Goal: Use online tool/utility: Utilize a website feature to perform a specific function

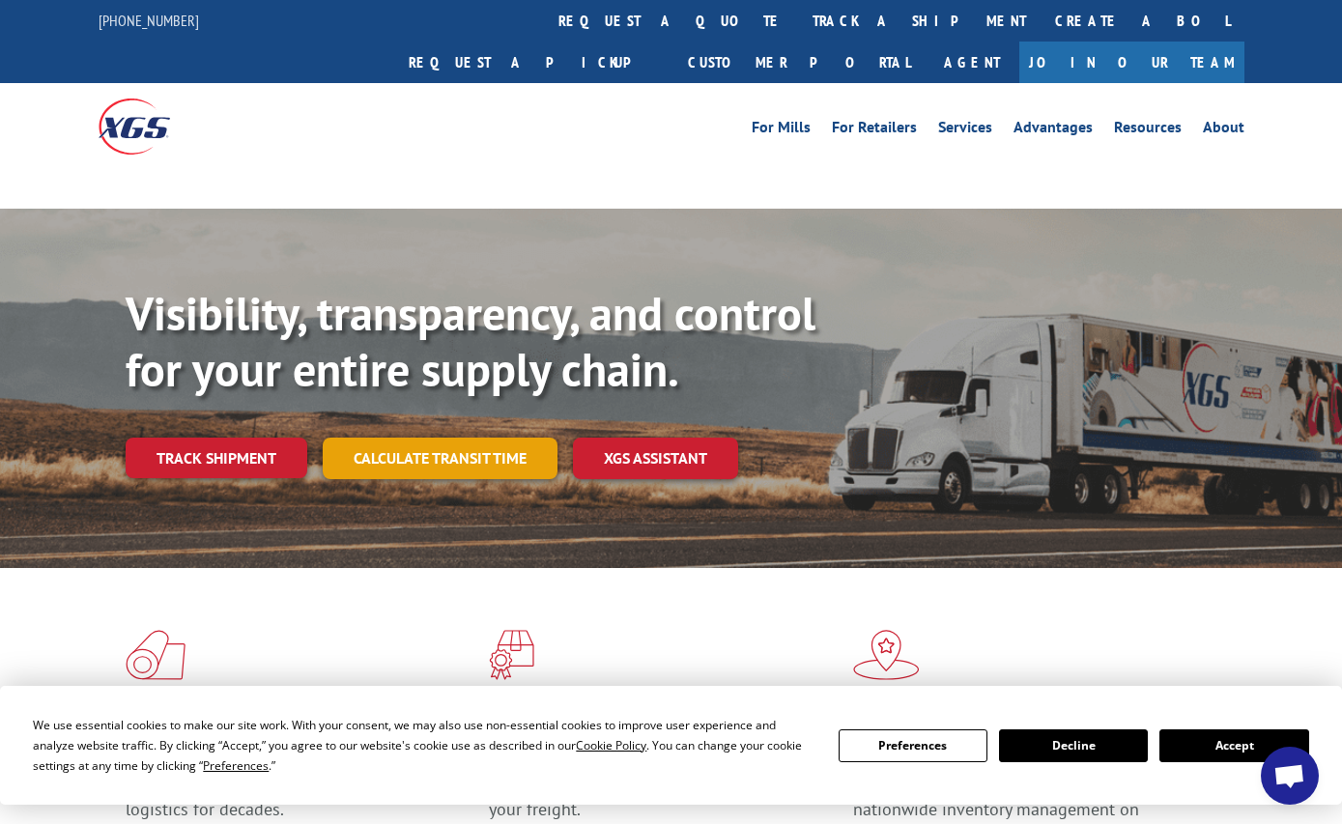
click at [467, 438] on link "Calculate transit time" at bounding box center [440, 459] width 235 height 42
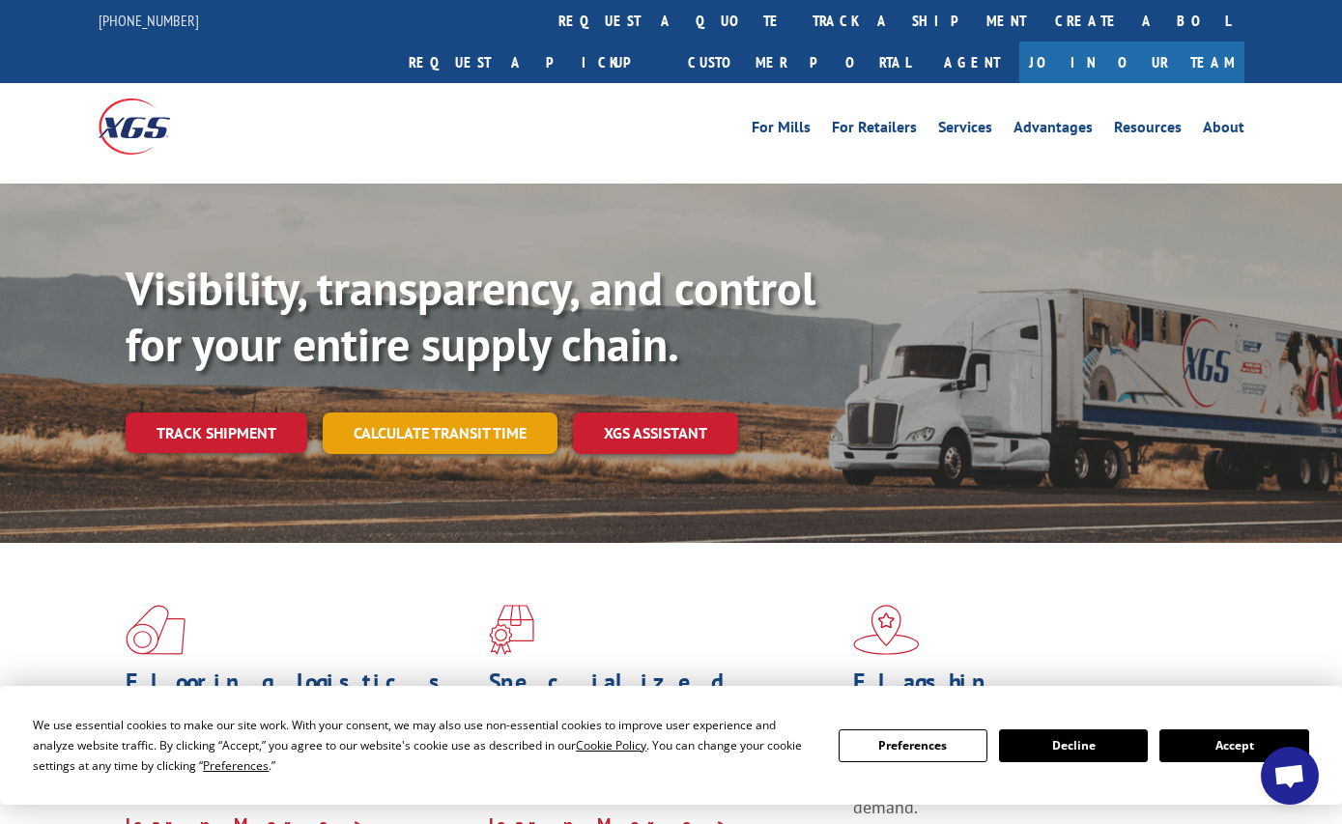
click at [406, 412] on link "Calculate transit time" at bounding box center [440, 433] width 235 height 42
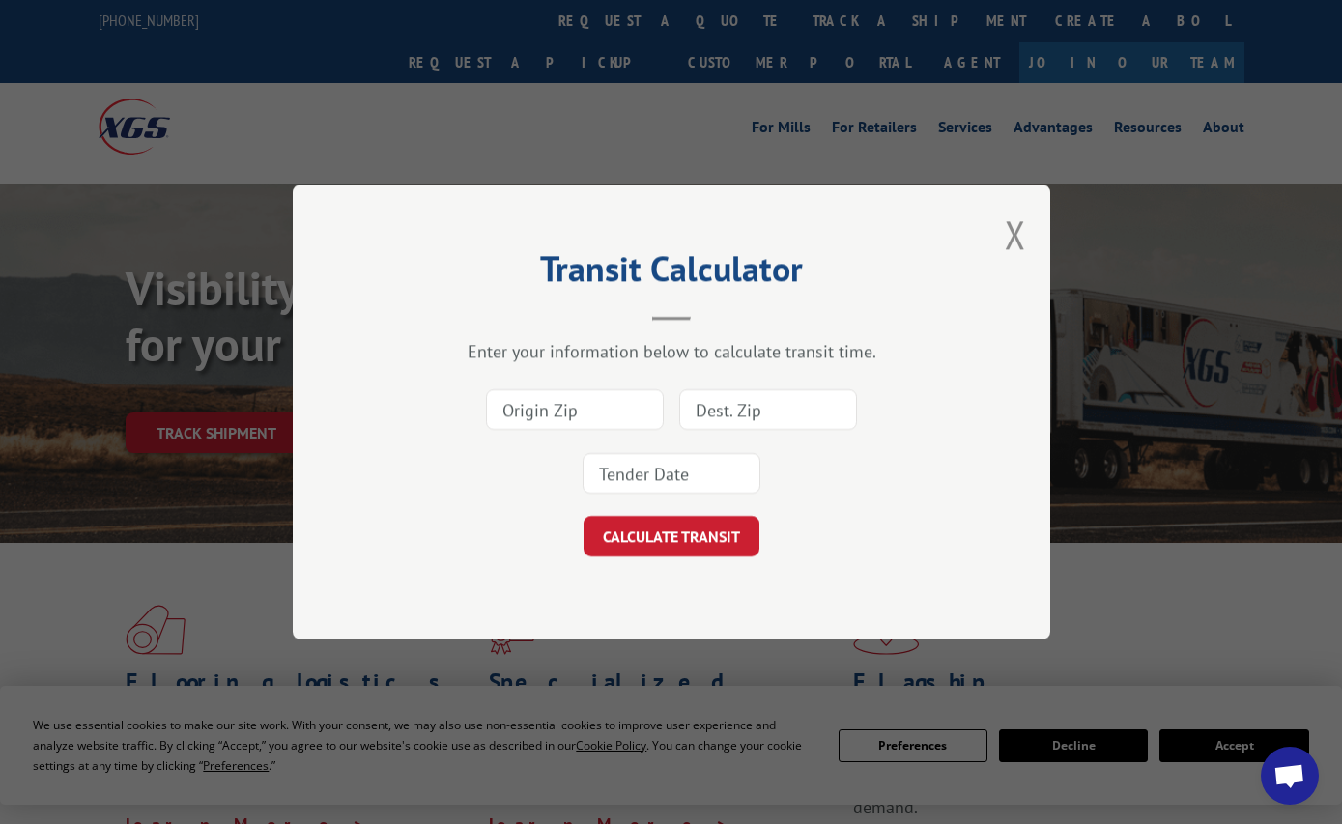
click at [539, 418] on input at bounding box center [575, 409] width 178 height 41
type input "30701"
click at [689, 412] on input at bounding box center [768, 409] width 178 height 41
type input "54479"
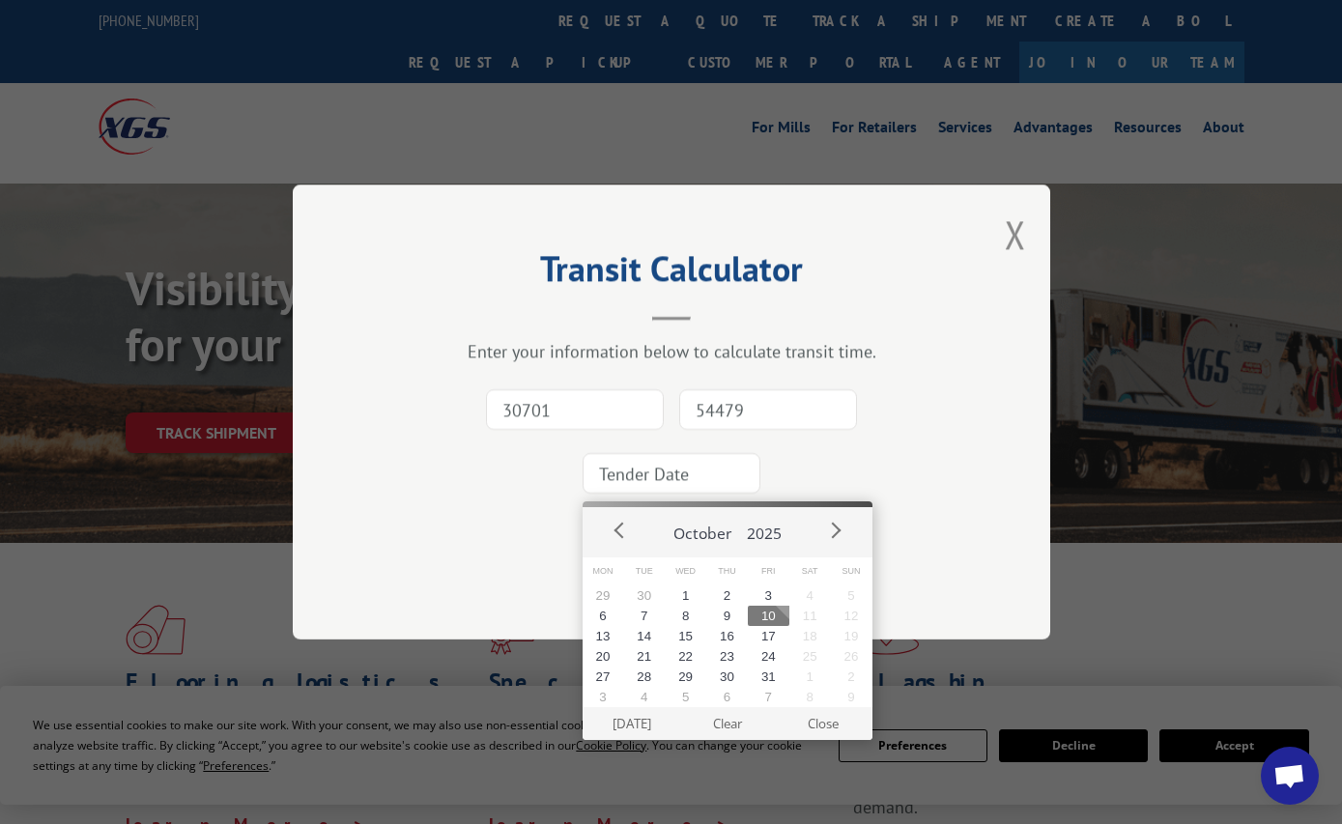
click at [637, 466] on input at bounding box center [671, 473] width 178 height 41
click at [601, 637] on button "13" at bounding box center [603, 636] width 42 height 20
type input "[DATE]"
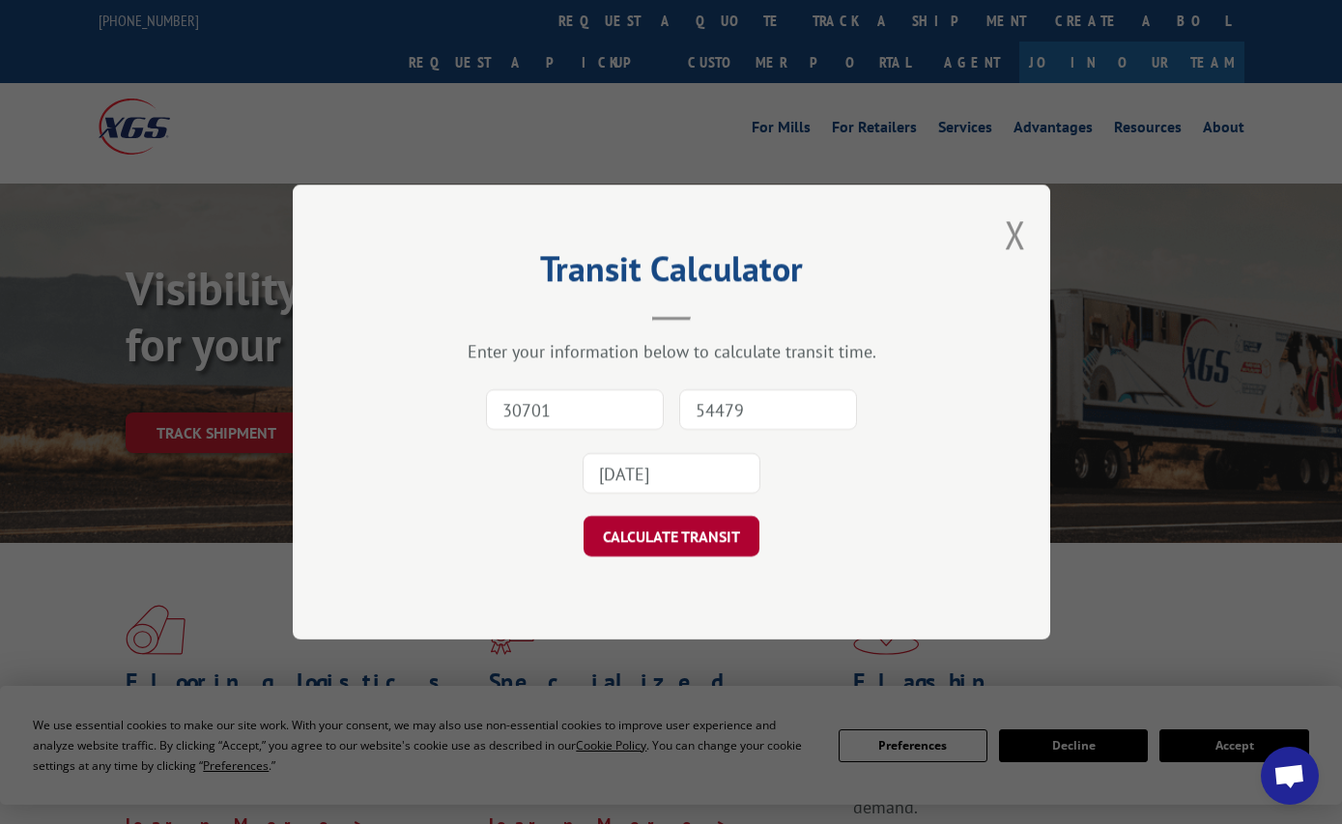
click at [651, 536] on button "CALCULATE TRANSIT" at bounding box center [671, 536] width 176 height 41
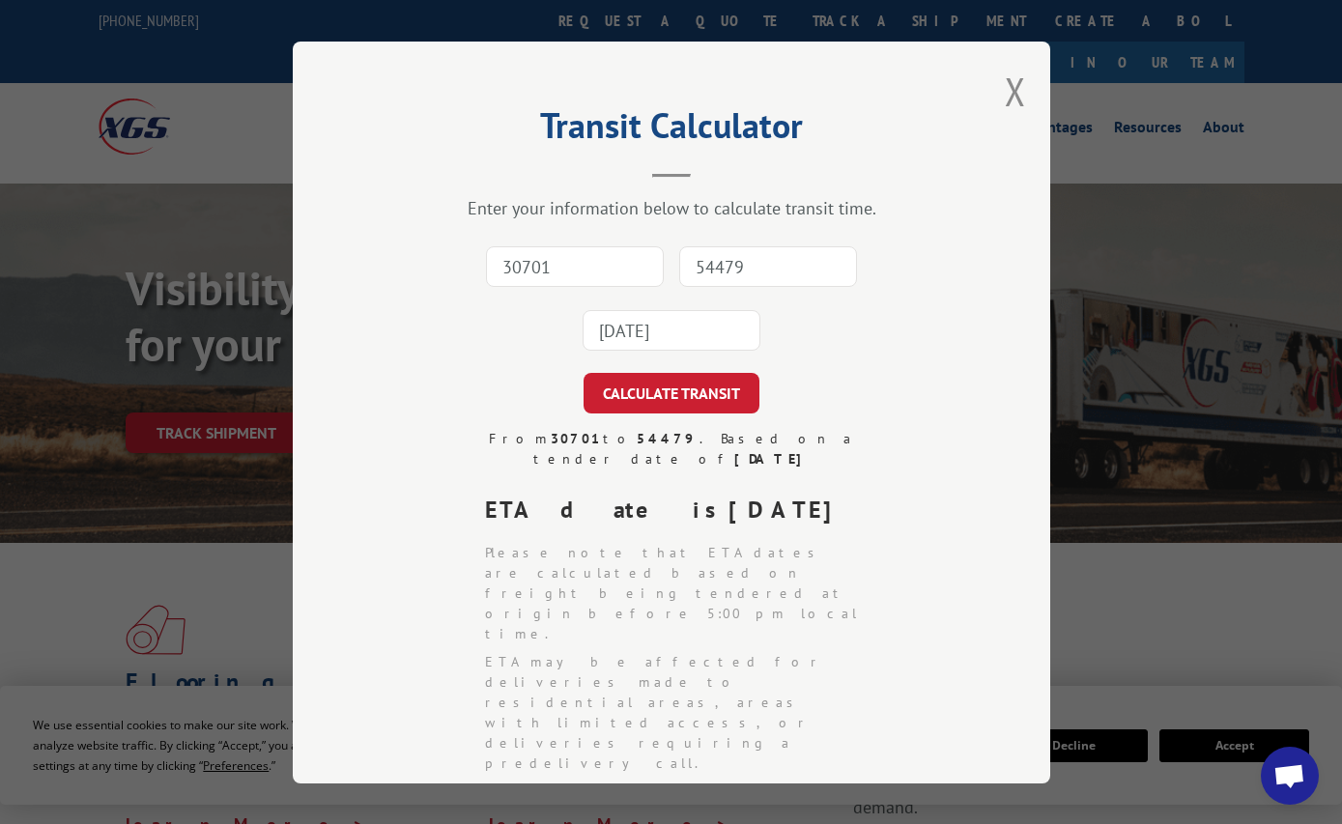
click at [527, 263] on input "30701" at bounding box center [575, 266] width 178 height 41
type input "30701"
click at [749, 274] on input "54479" at bounding box center [768, 266] width 178 height 41
type input "54479"
click at [677, 336] on input "[DATE]" at bounding box center [671, 330] width 178 height 41
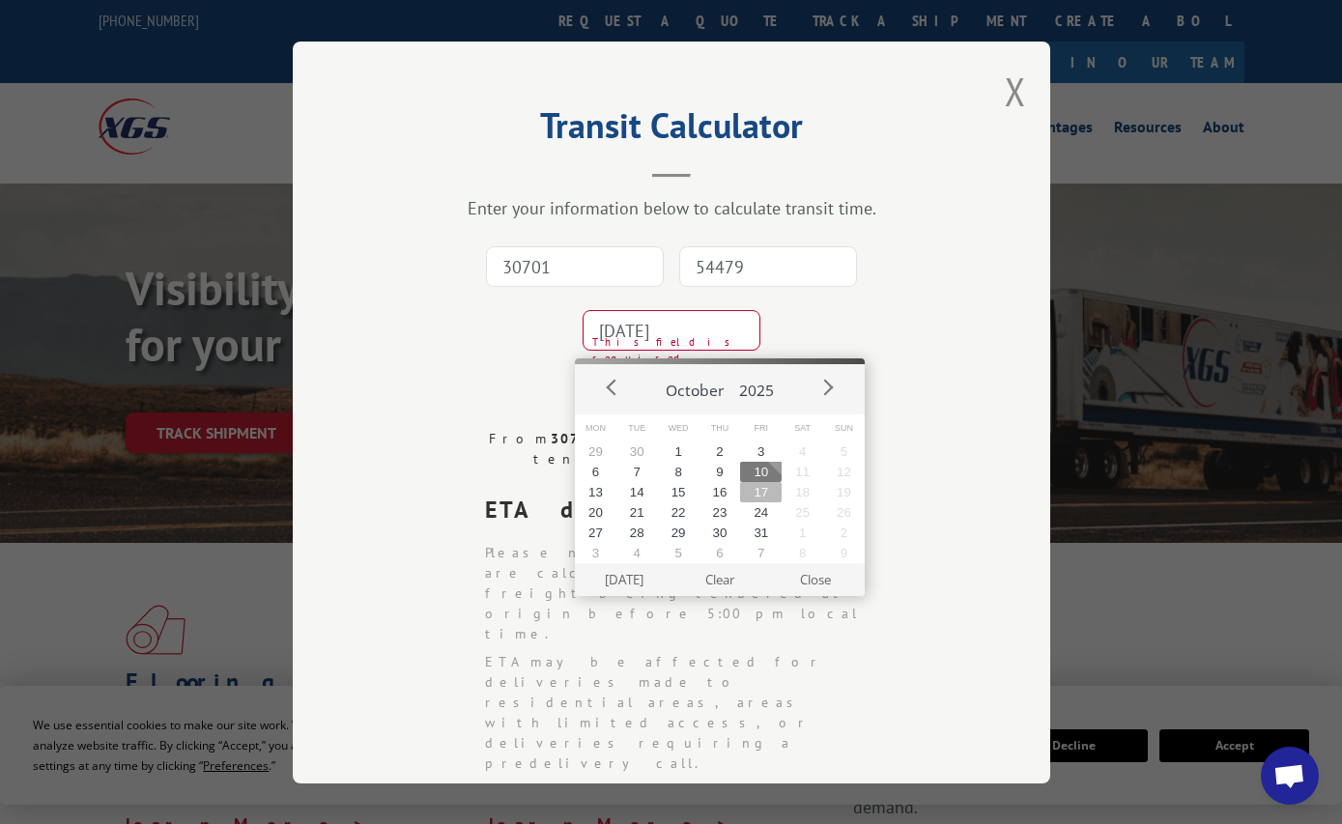
click at [759, 489] on button "17" at bounding box center [761, 492] width 42 height 20
type input "[DATE]"
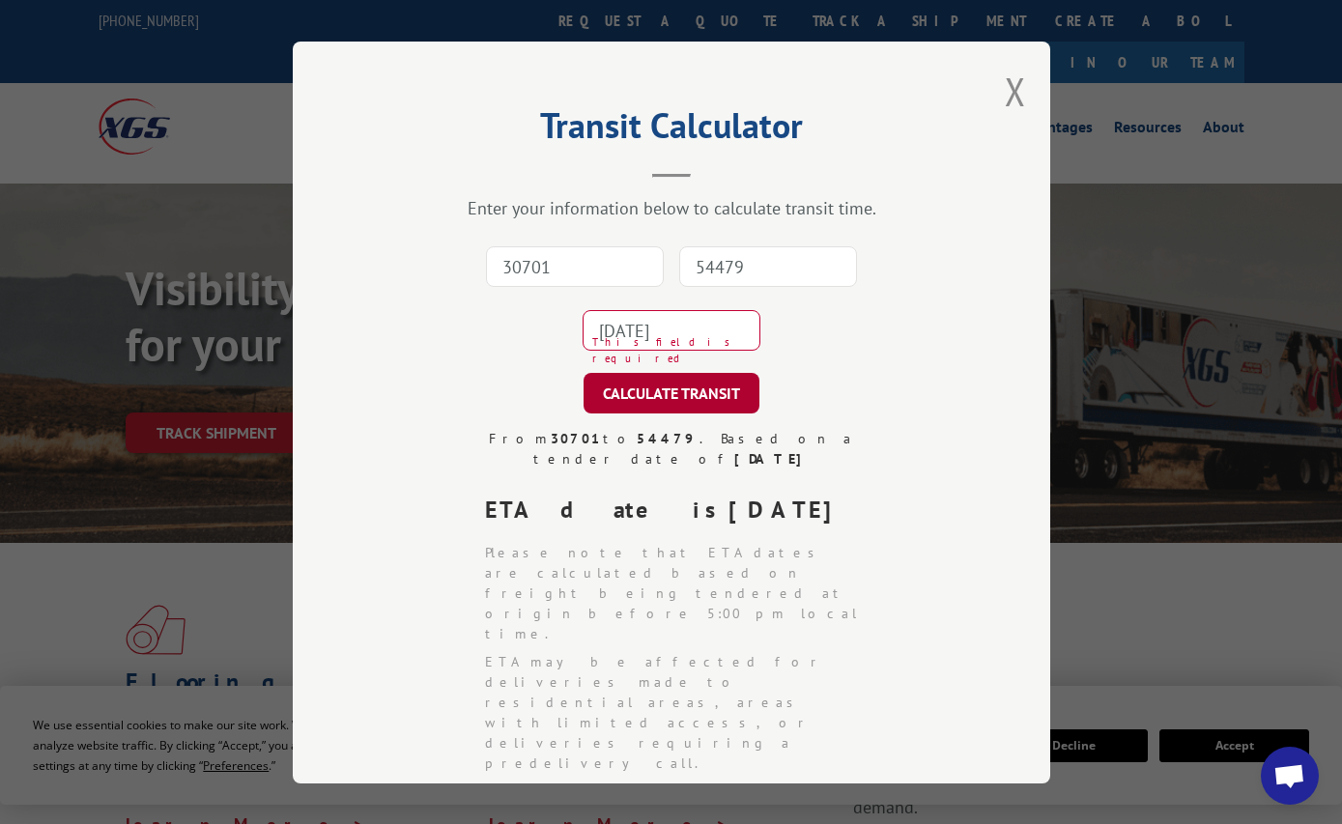
click at [641, 392] on button "CALCULATE TRANSIT" at bounding box center [671, 393] width 176 height 41
click at [1013, 88] on button "Close modal" at bounding box center [1015, 91] width 21 height 51
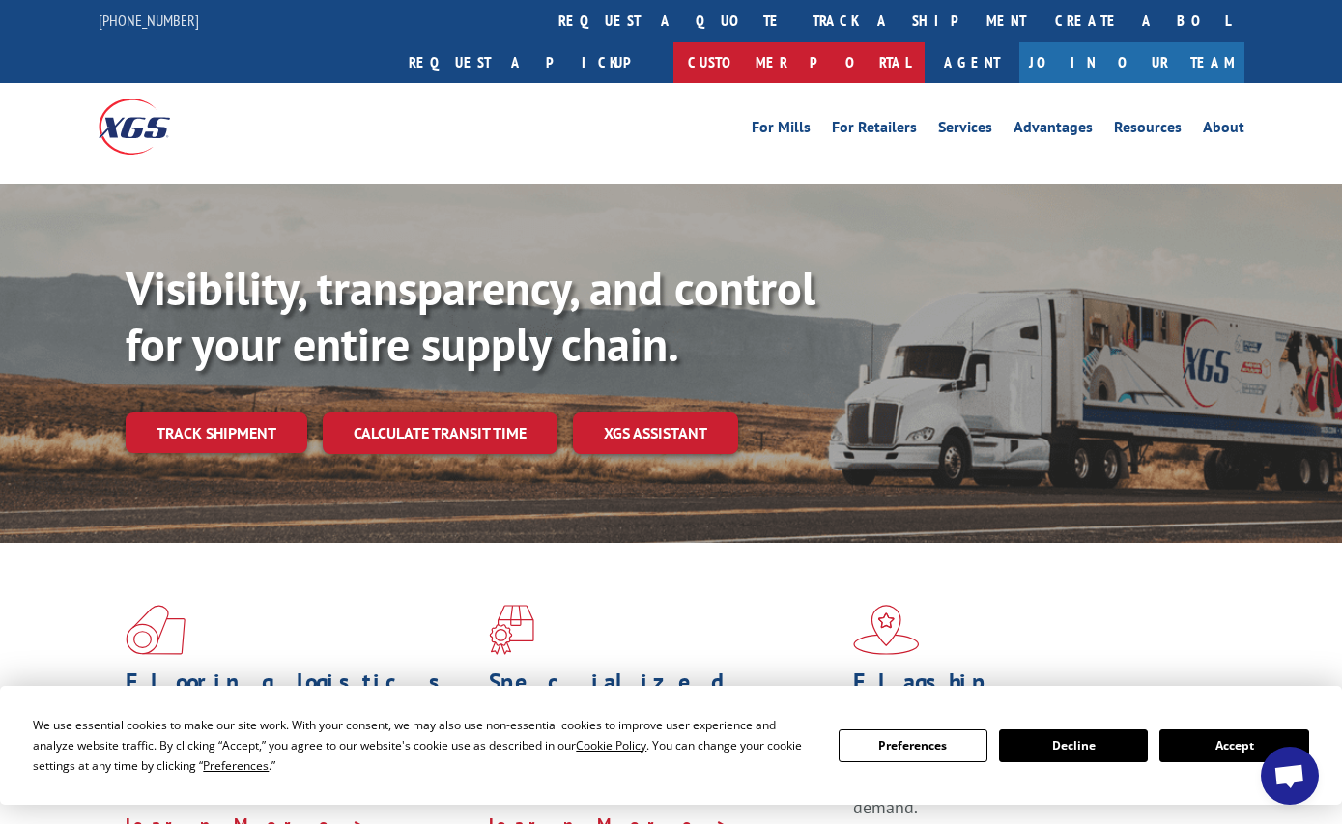
click at [924, 42] on link "Customer Portal" at bounding box center [798, 63] width 251 height 42
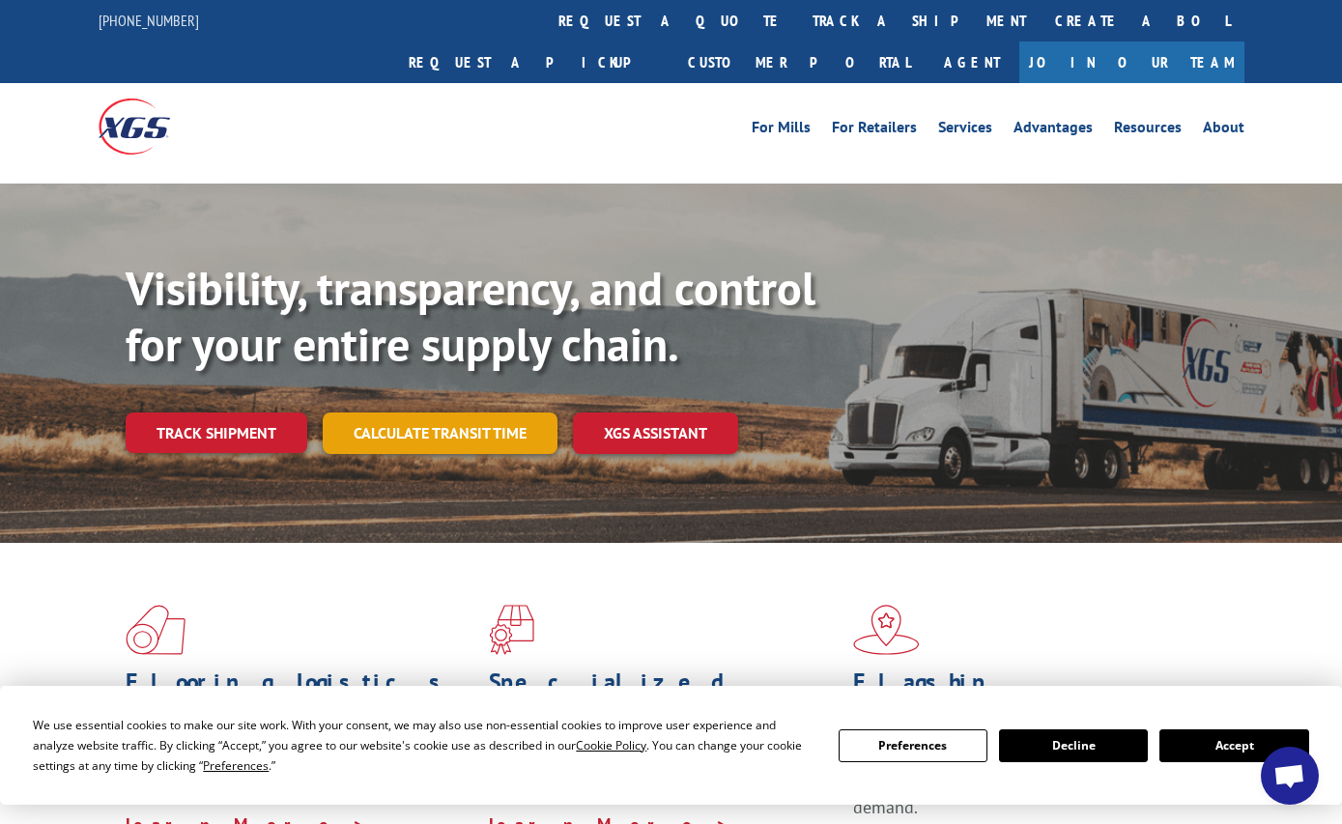
click at [414, 412] on link "Calculate transit time" at bounding box center [440, 433] width 235 height 42
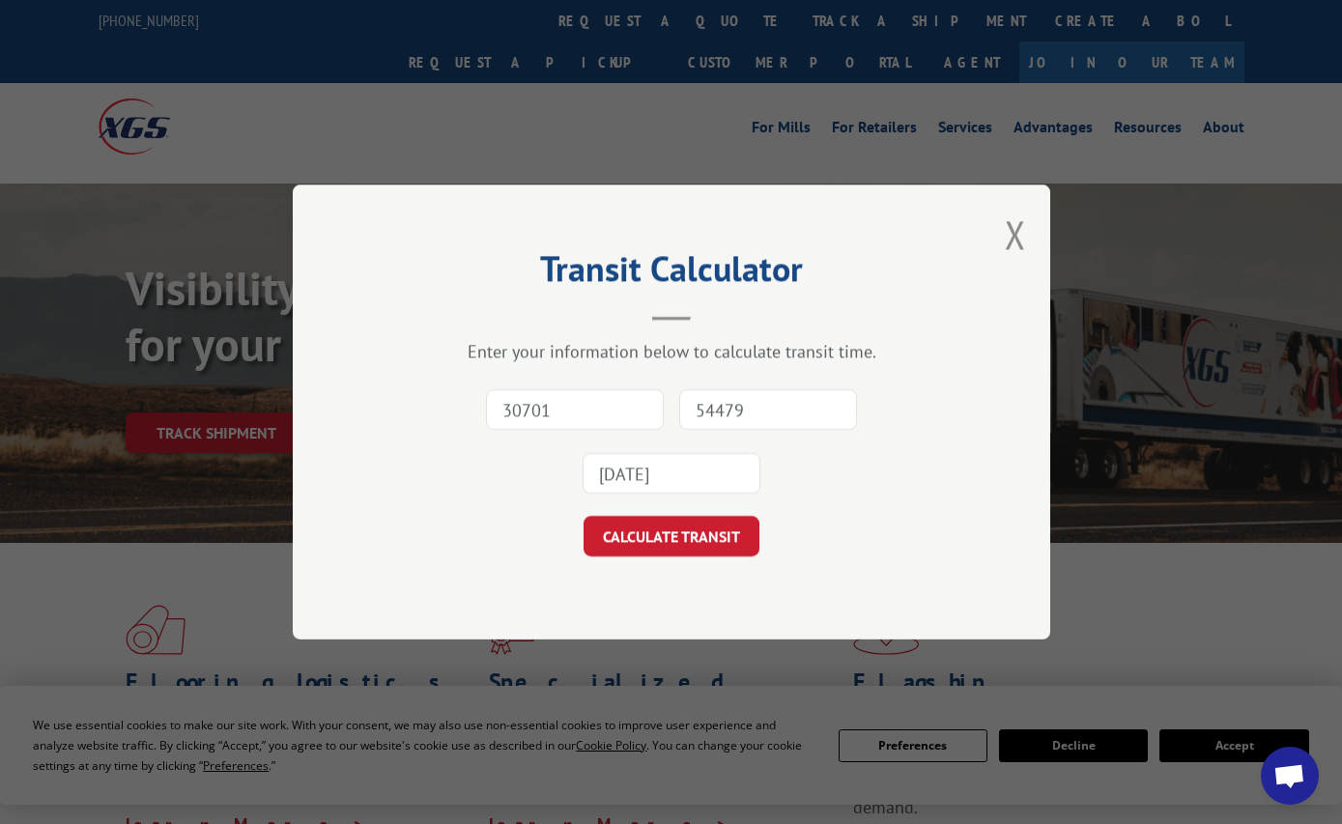
click at [573, 424] on input "30701" at bounding box center [575, 409] width 178 height 41
type input "30701"
click at [739, 407] on input "54479" at bounding box center [768, 409] width 178 height 41
type input "54479"
click at [652, 487] on input "[DATE]" at bounding box center [671, 473] width 178 height 41
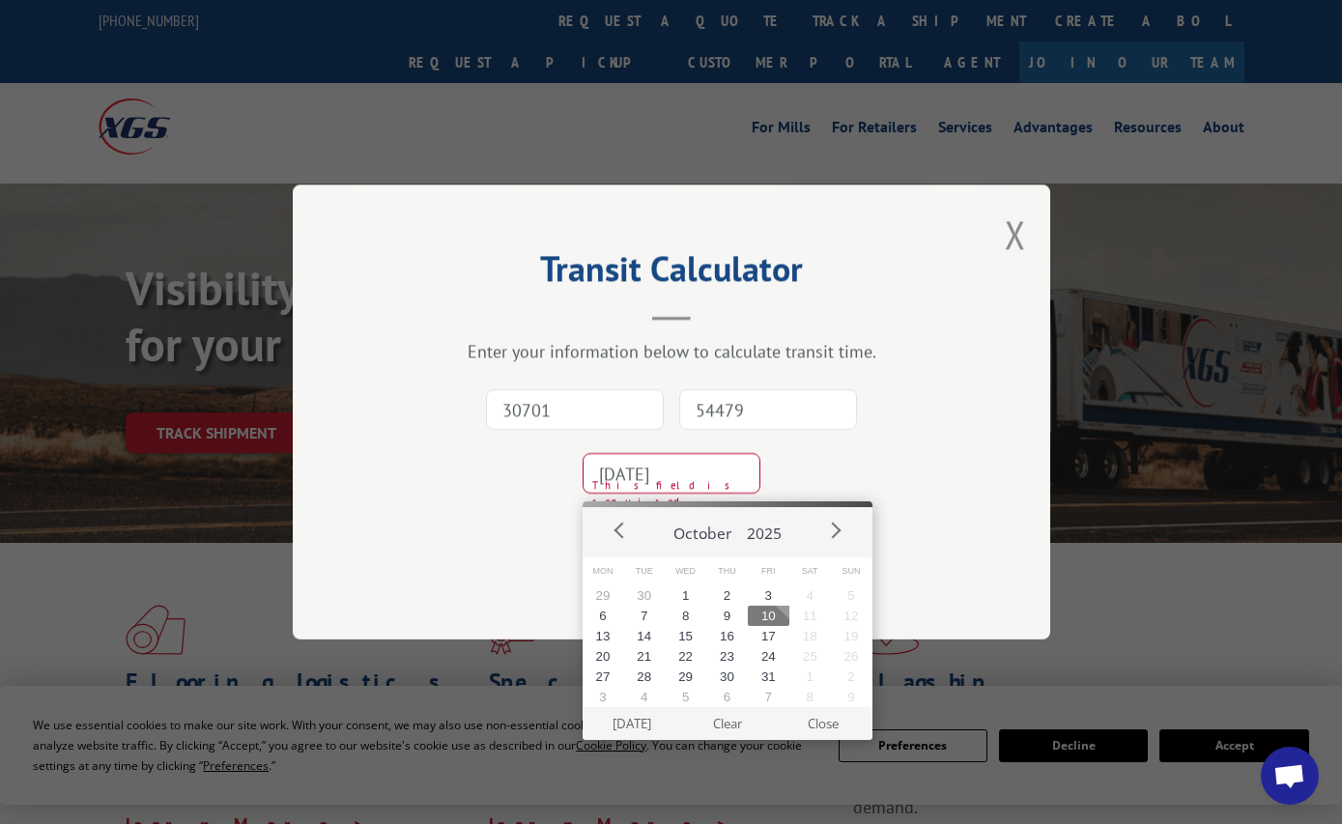
click at [772, 614] on button "10" at bounding box center [769, 616] width 42 height 20
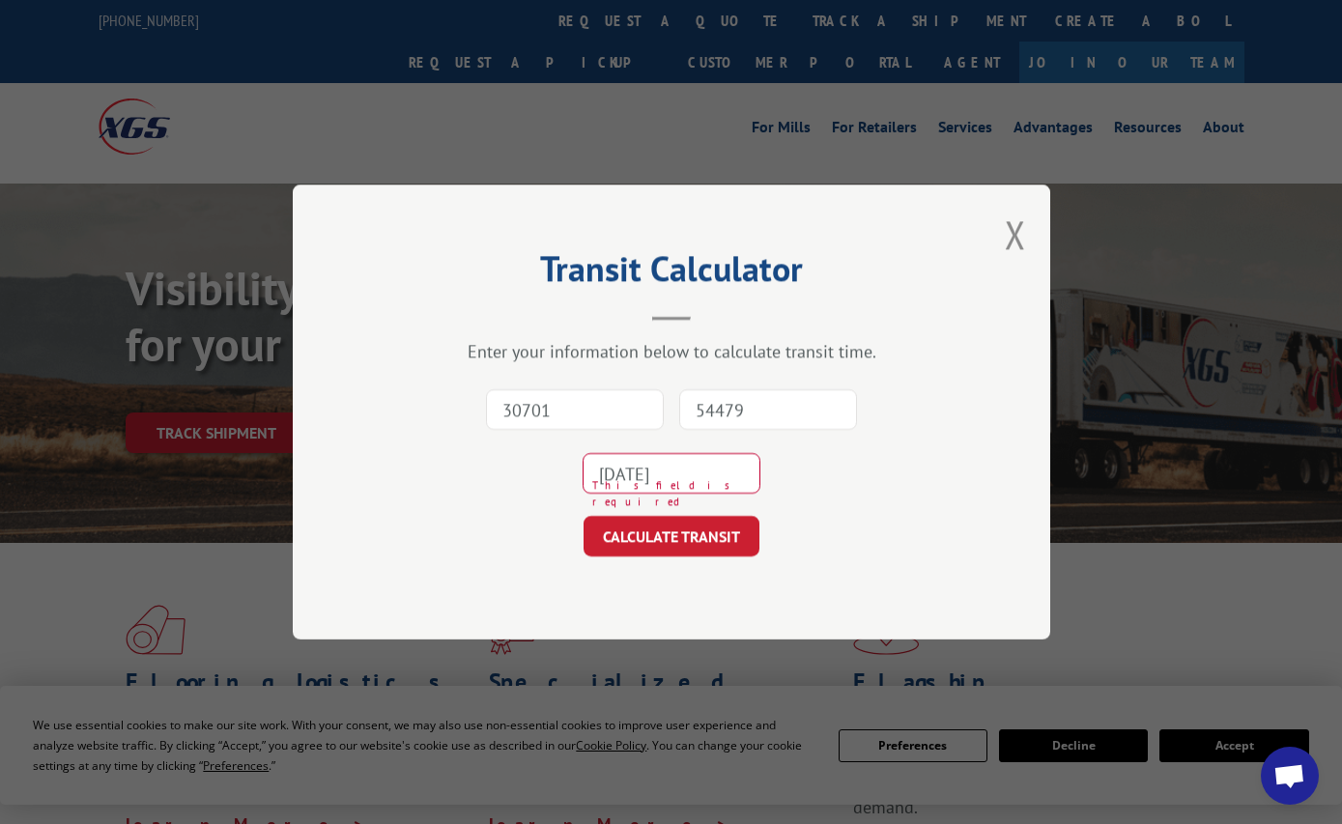
click at [689, 478] on input "[DATE]" at bounding box center [671, 473] width 178 height 41
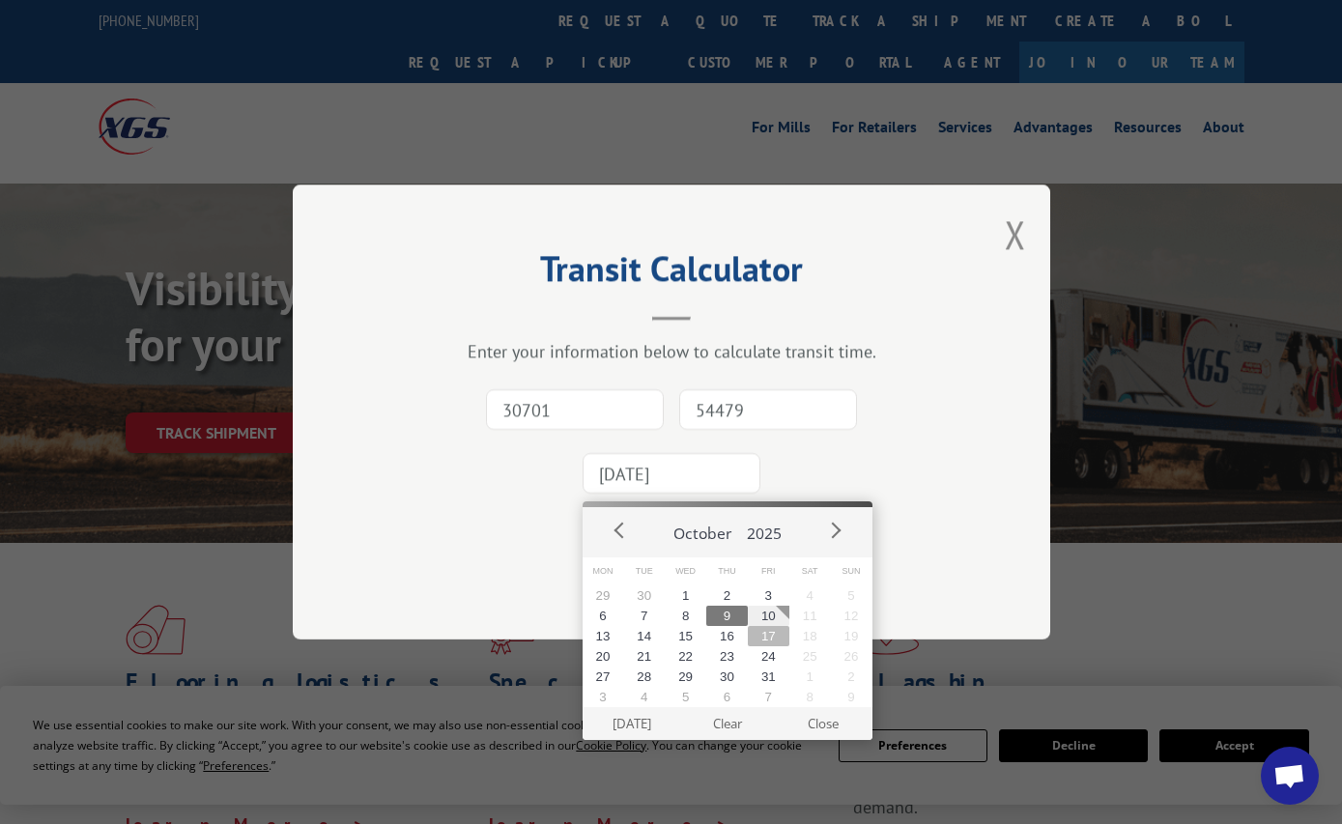
click at [766, 633] on button "17" at bounding box center [769, 636] width 42 height 20
type input "[DATE]"
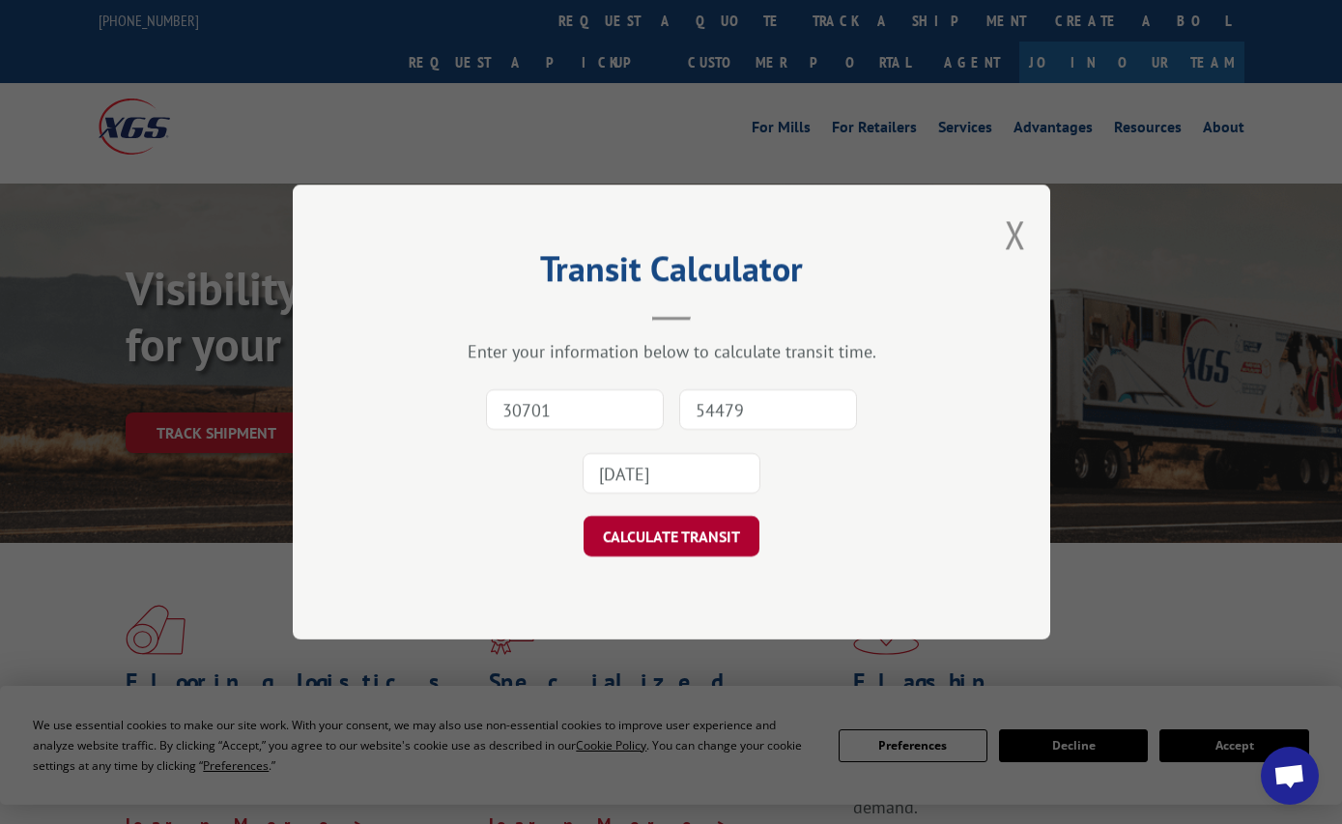
click at [679, 536] on button "CALCULATE TRANSIT" at bounding box center [671, 536] width 176 height 41
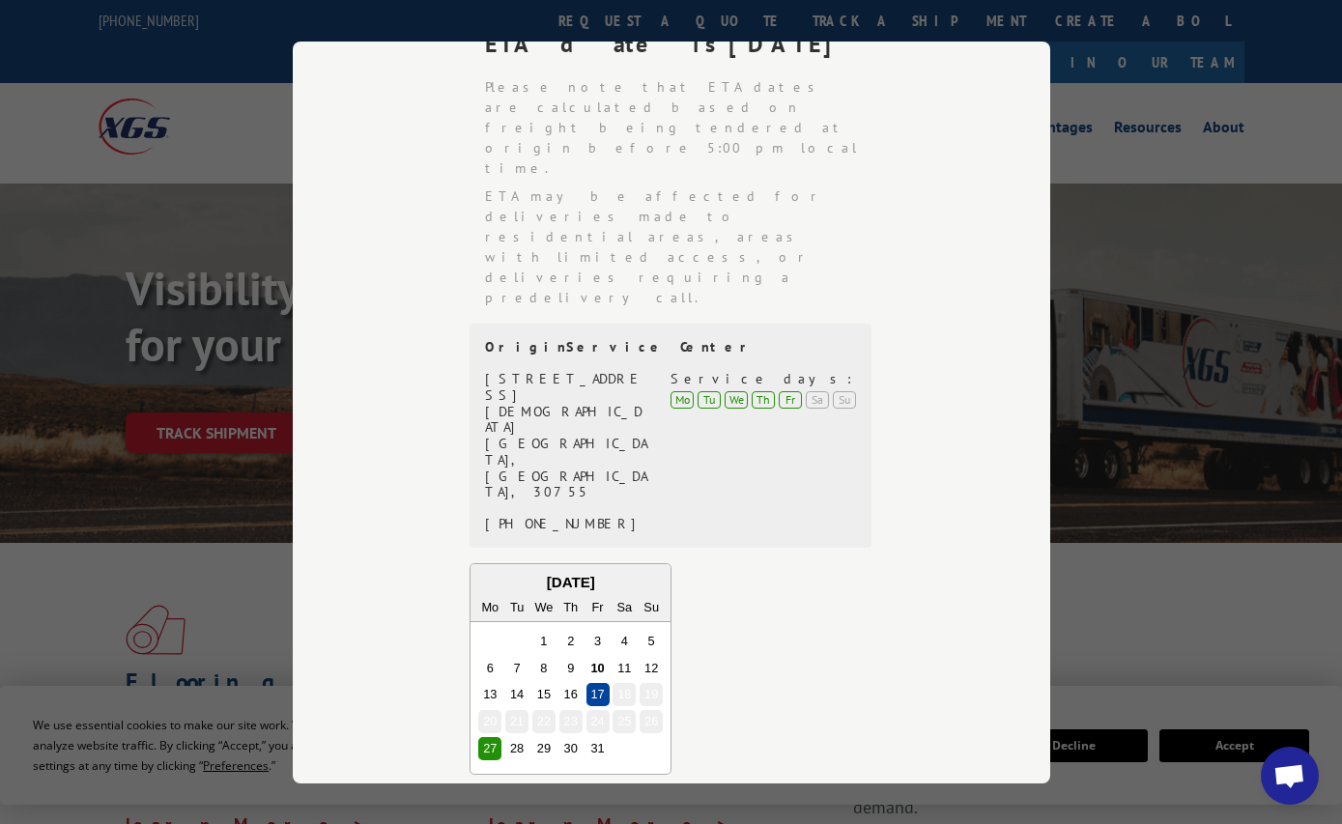
scroll to position [496, 0]
